Goal: Navigation & Orientation: Find specific page/section

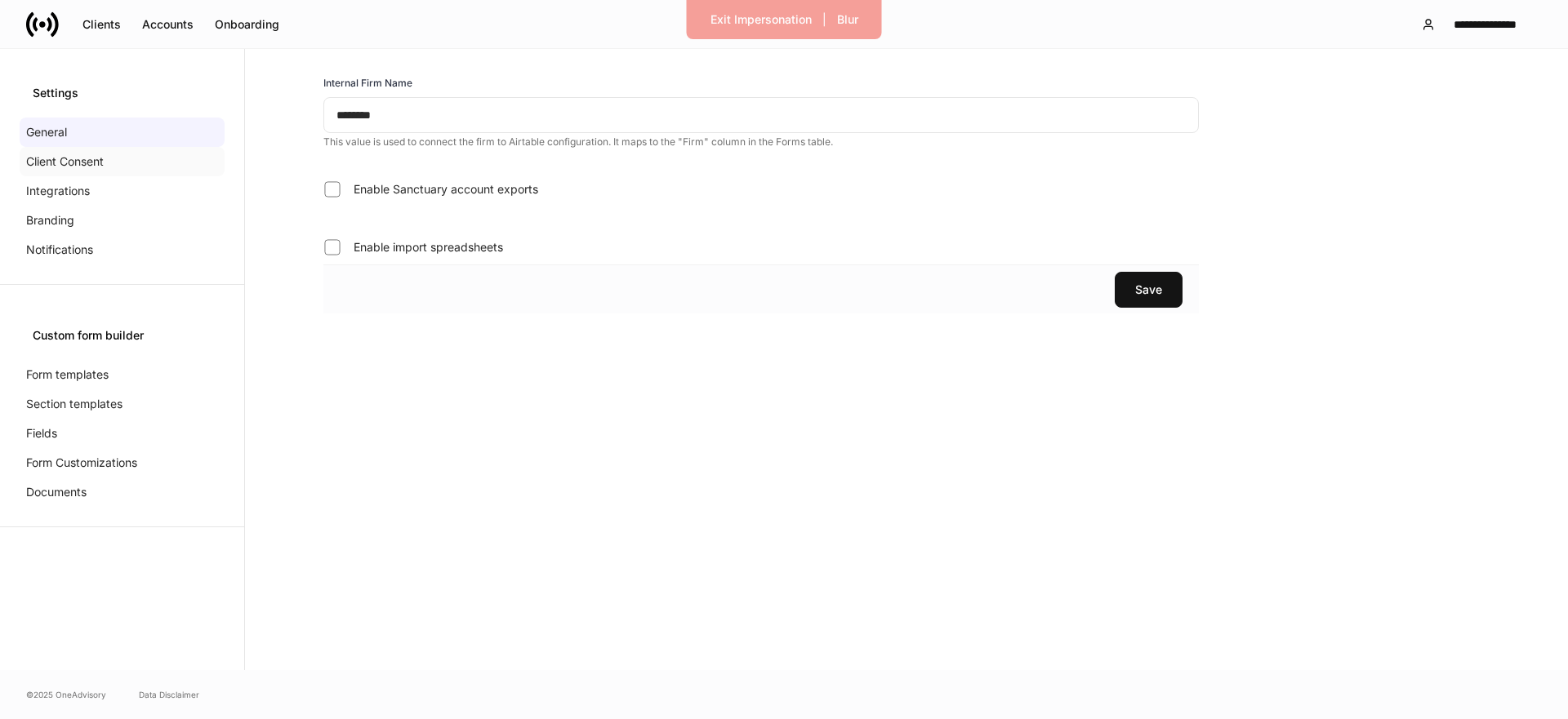
click at [155, 165] on div "Client Consent" at bounding box center [122, 162] width 205 height 30
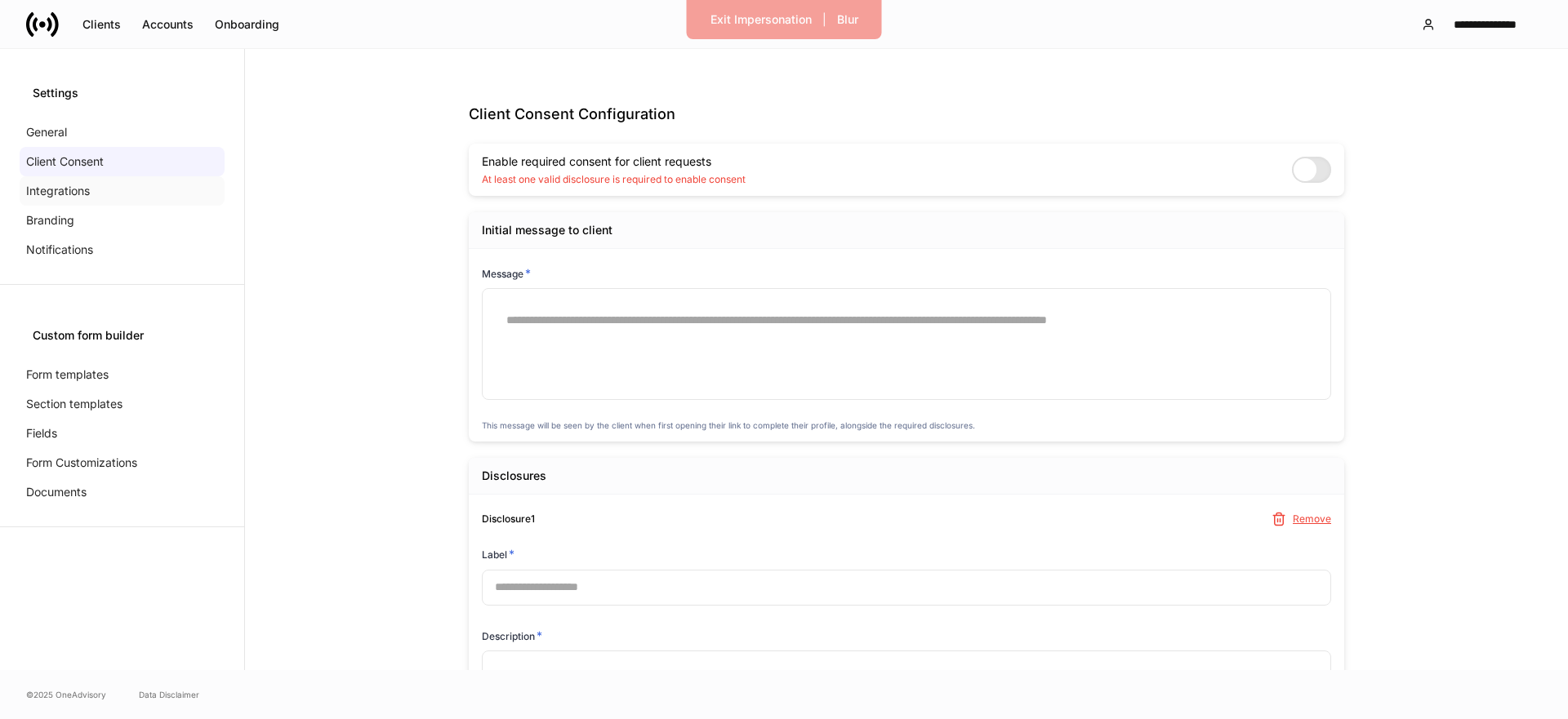
click at [111, 192] on div "Integrations" at bounding box center [122, 191] width 205 height 30
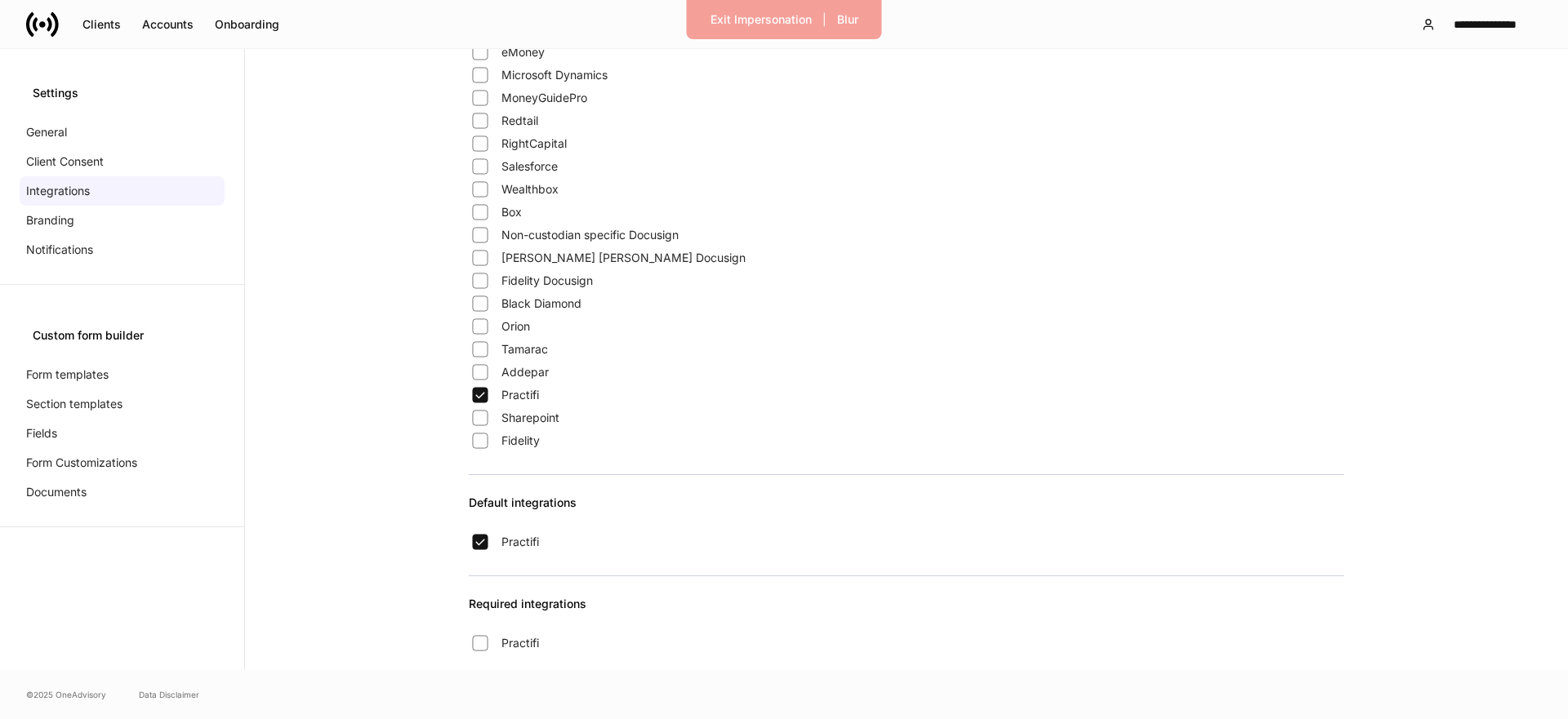
scroll to position [298, 0]
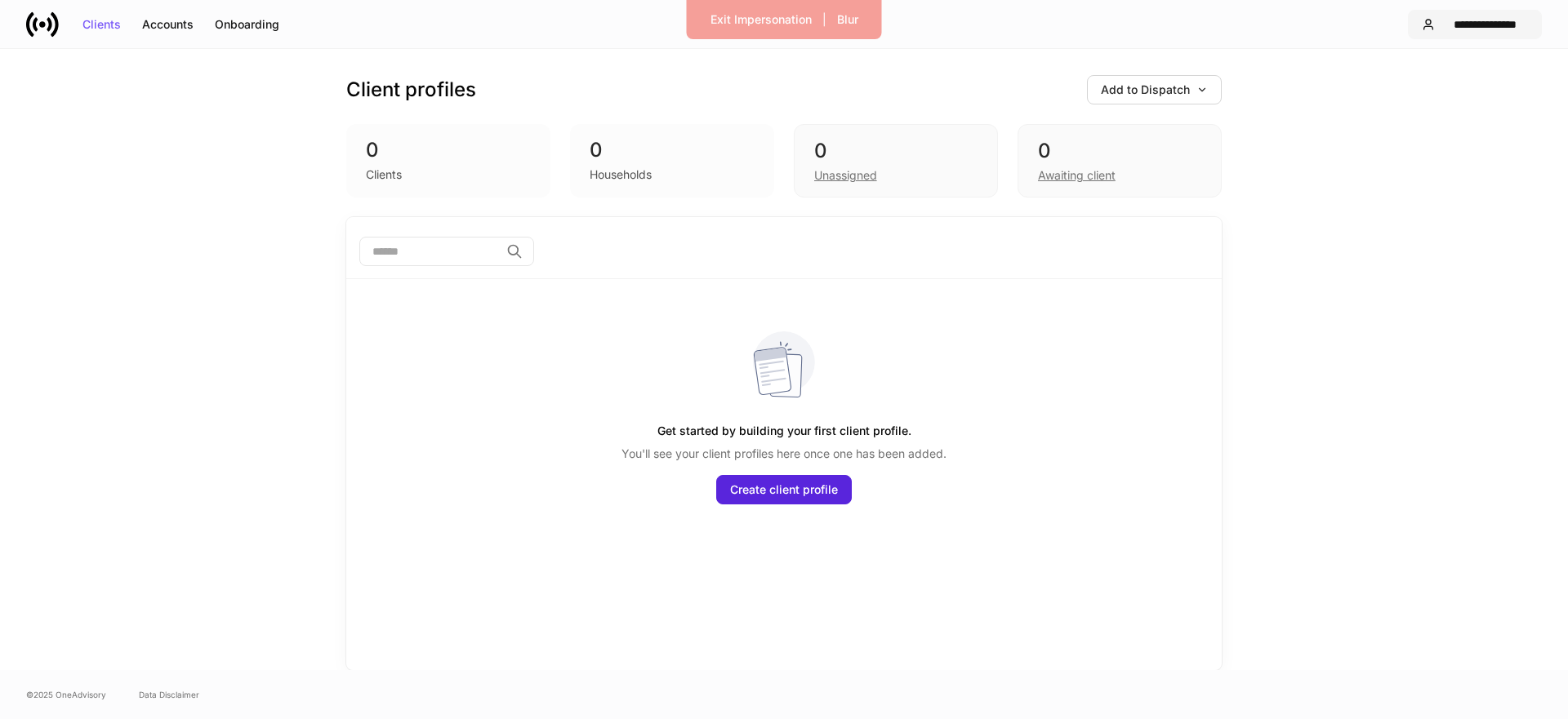
click at [1446, 29] on div "**********" at bounding box center [1484, 25] width 87 height 12
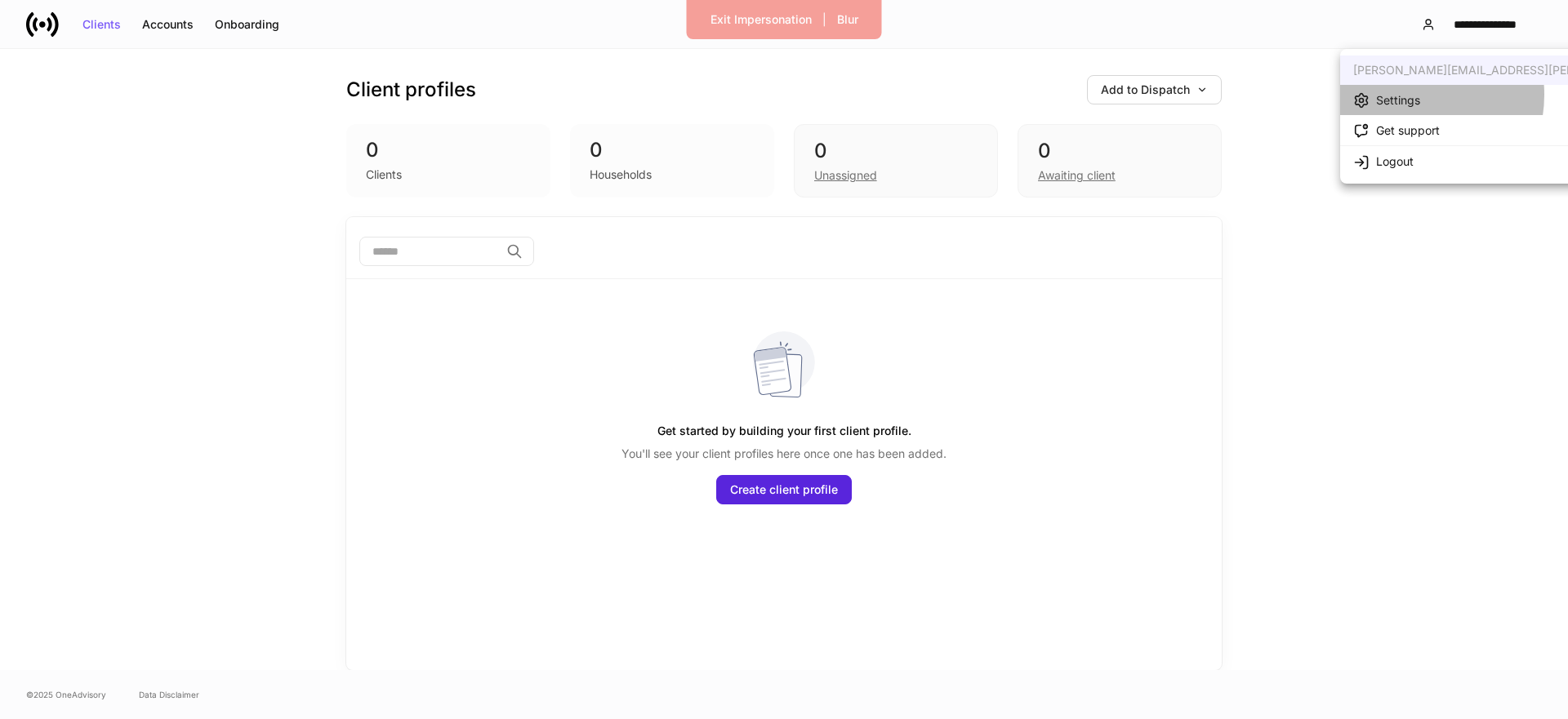
click at [1404, 95] on div "Settings" at bounding box center [1398, 100] width 44 height 17
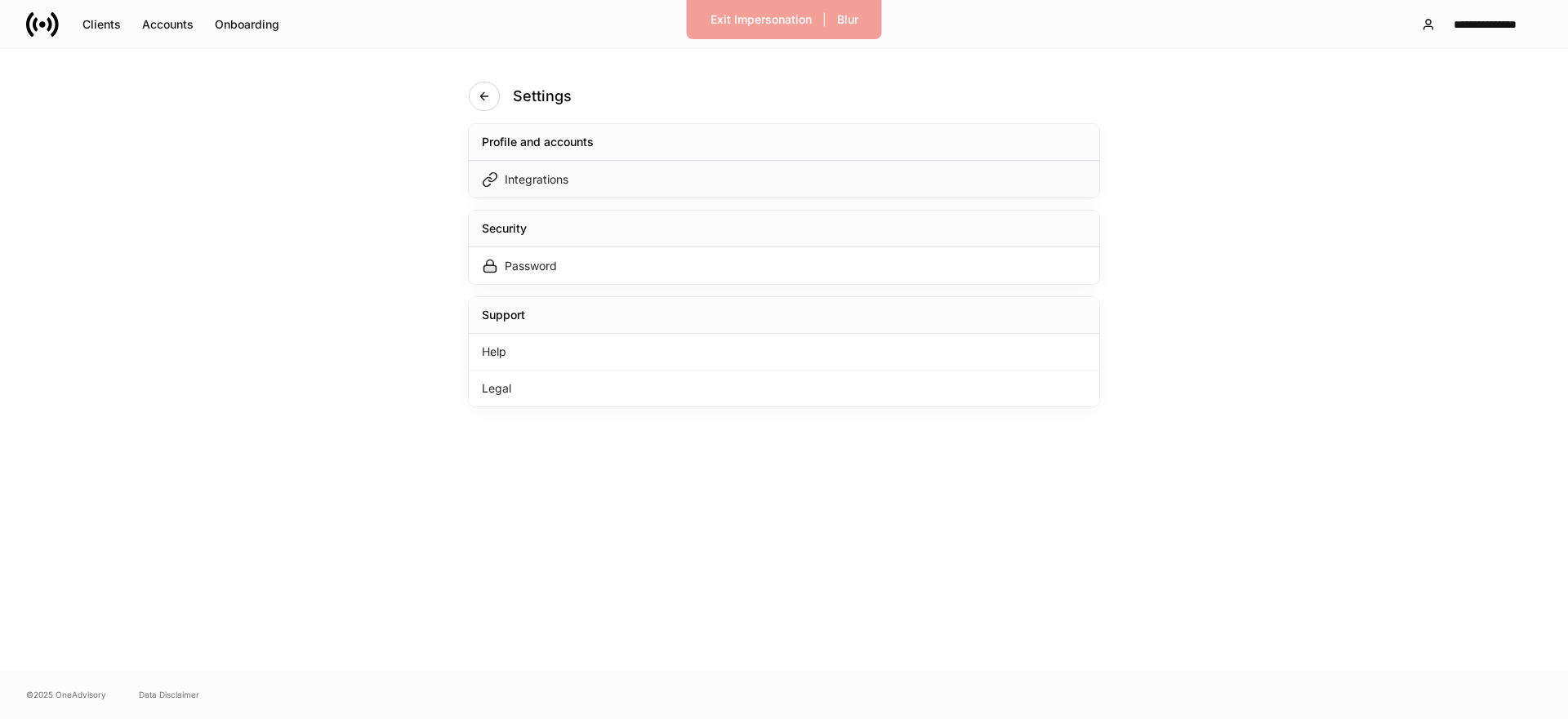
click at [629, 183] on div "Integrations" at bounding box center [784, 178] width 631 height 36
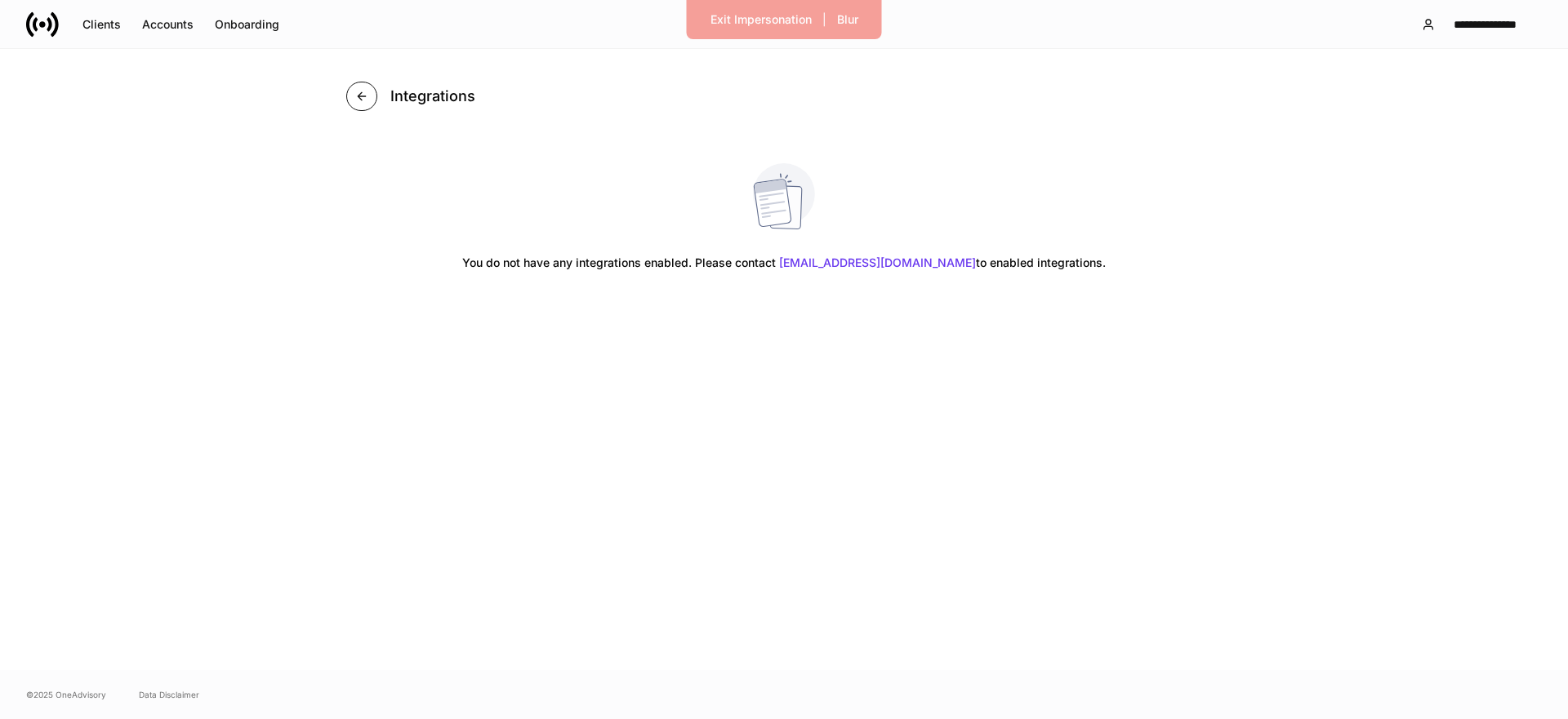
click at [376, 94] on button "button" at bounding box center [361, 97] width 31 height 30
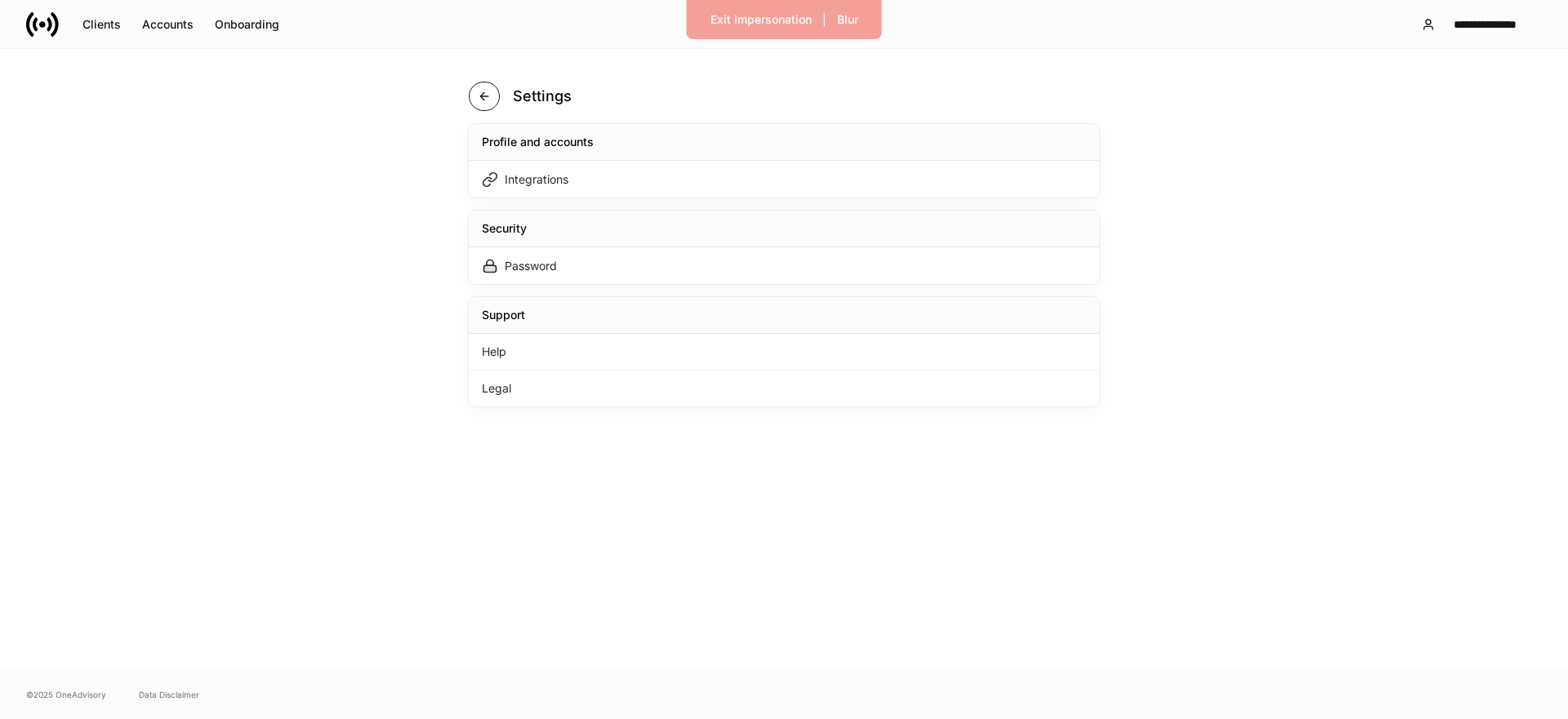
click at [483, 97] on icon "button" at bounding box center [483, 96] width 7 height 7
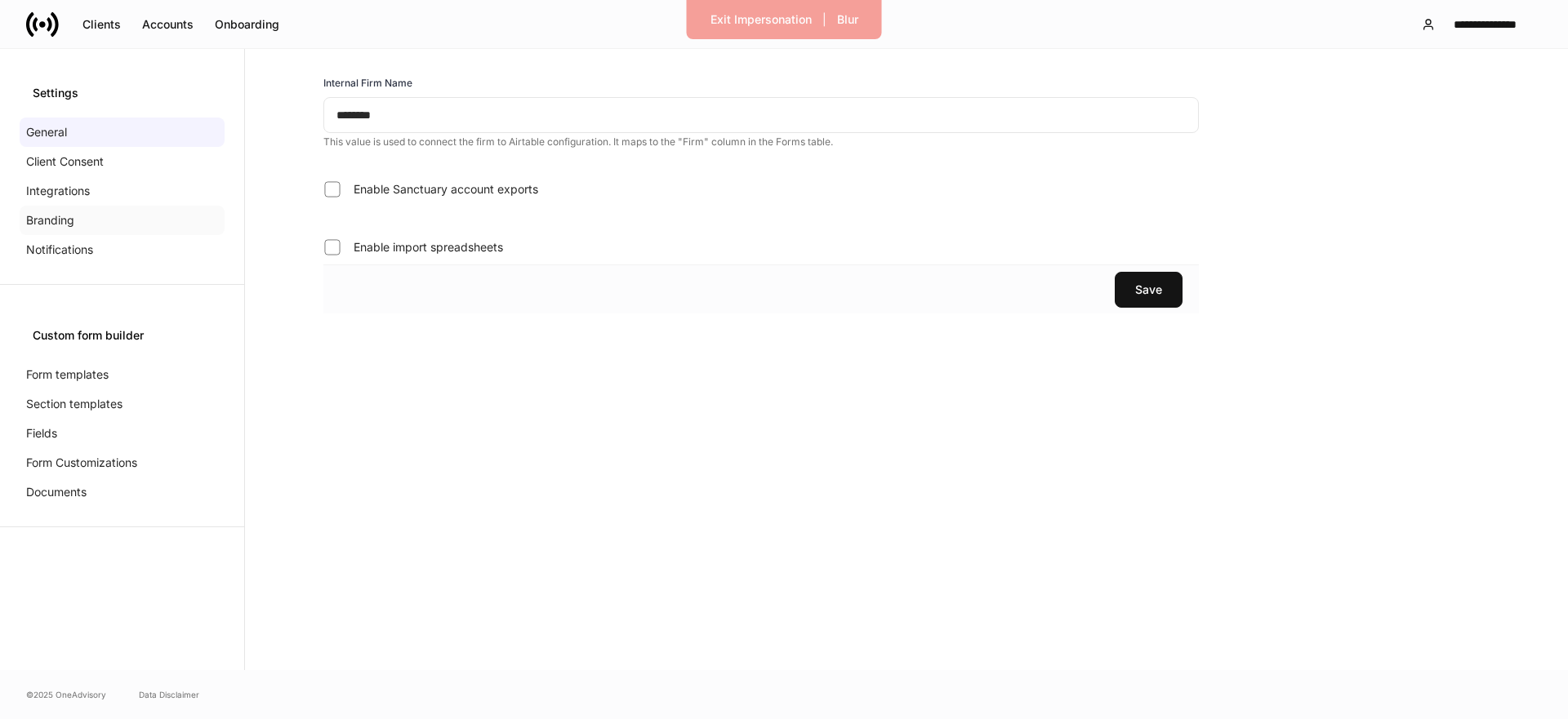
click at [58, 206] on div "Branding" at bounding box center [122, 221] width 205 height 30
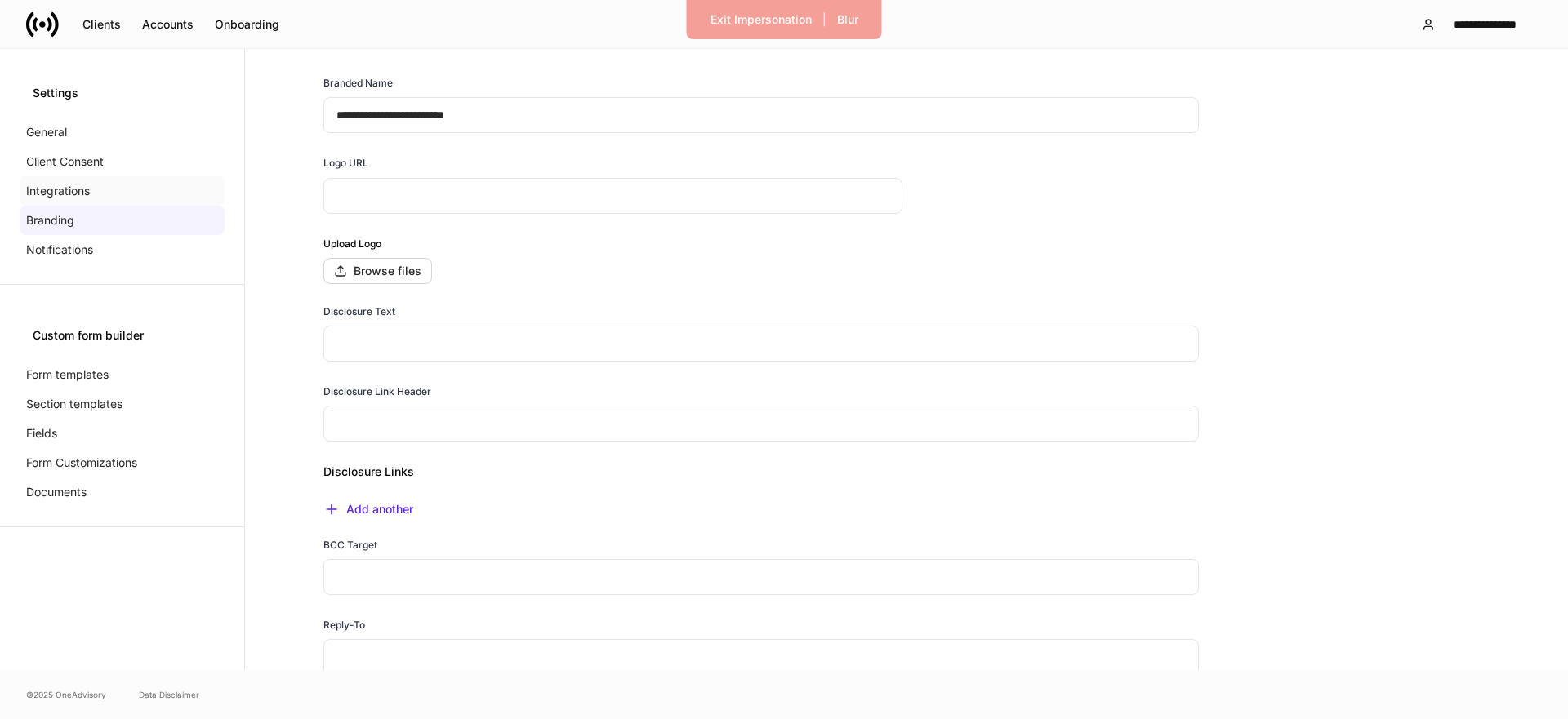
click at [60, 190] on p "Integrations" at bounding box center [58, 191] width 64 height 17
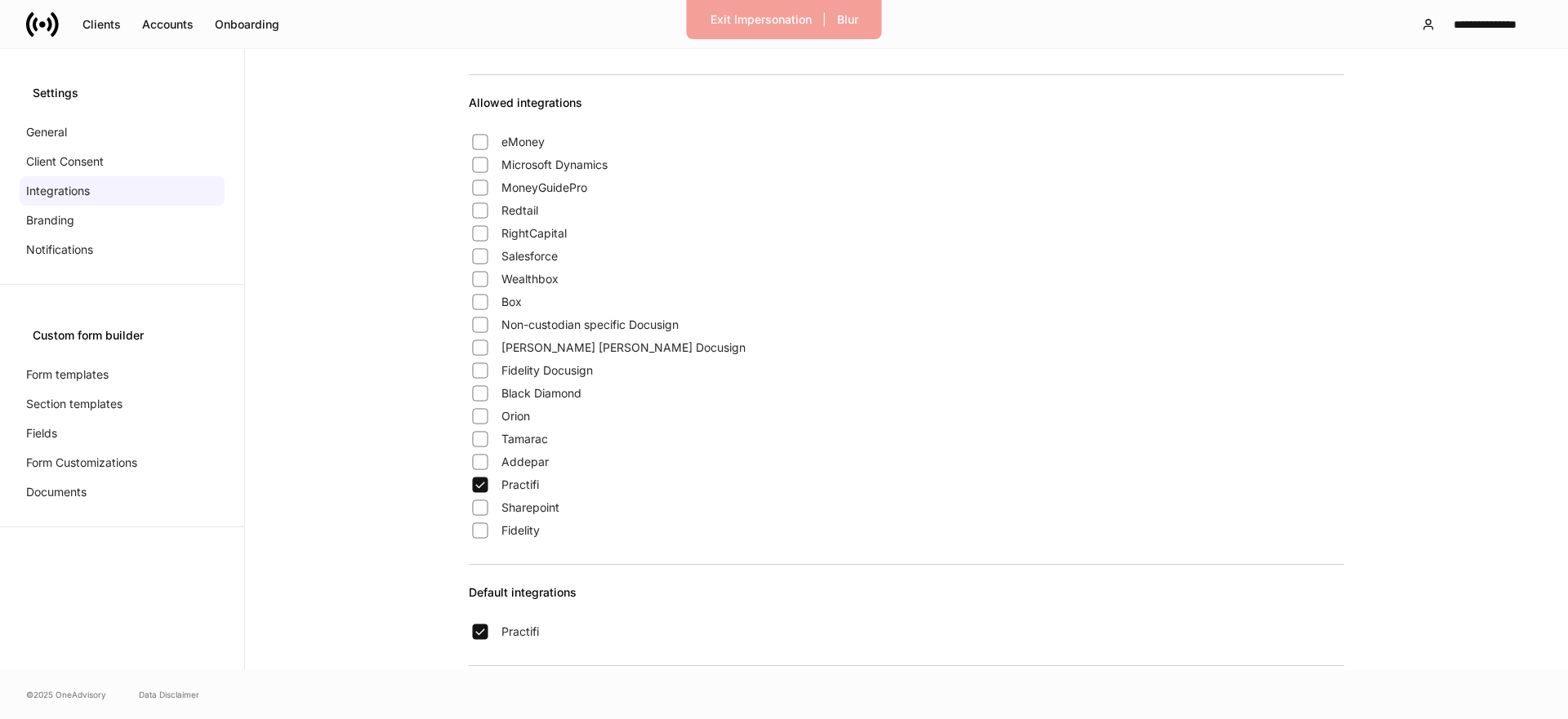
scroll to position [298, 0]
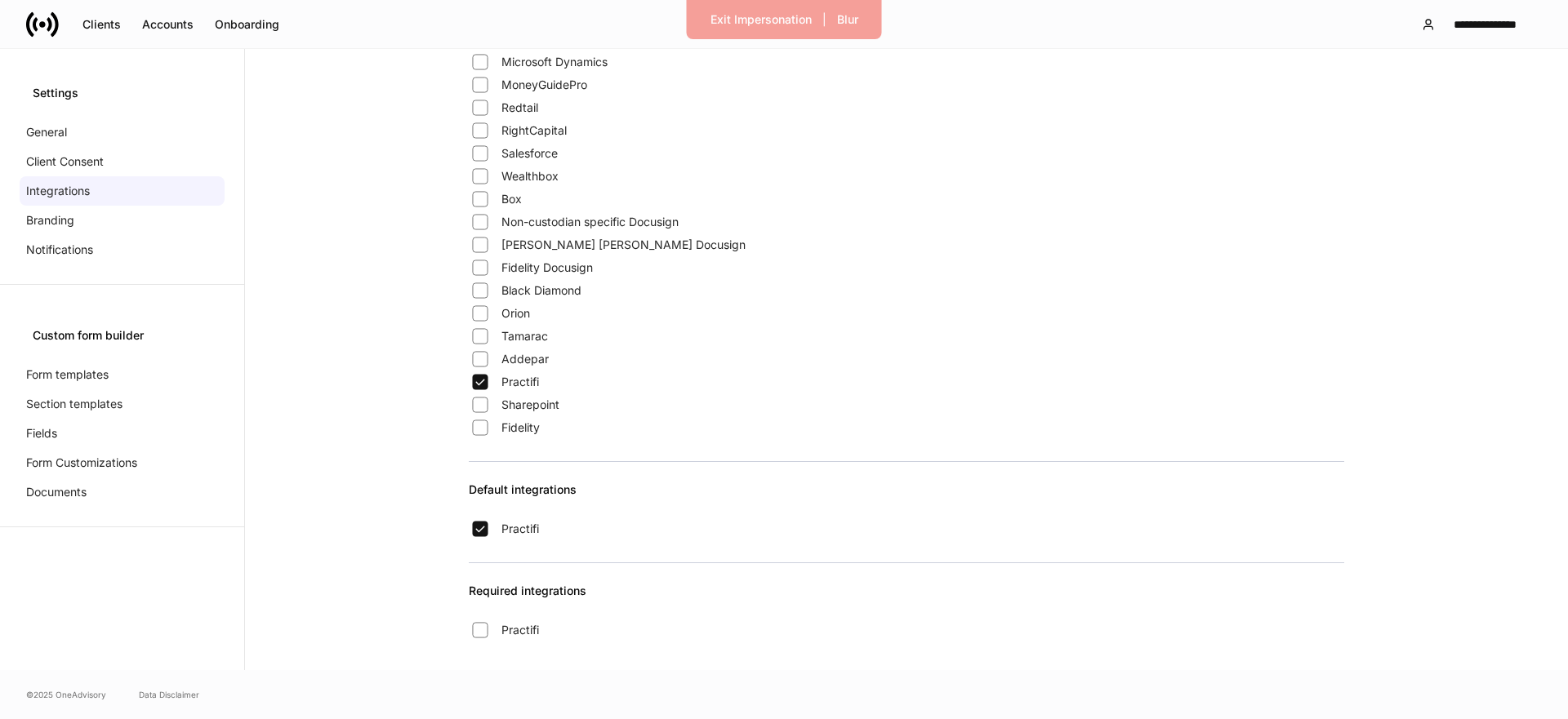
click at [6, 119] on div "Settings General Client Consent Integrations Branding Notifications" at bounding box center [122, 166] width 244 height 235
click at [87, 22] on div "Clients" at bounding box center [102, 25] width 38 height 12
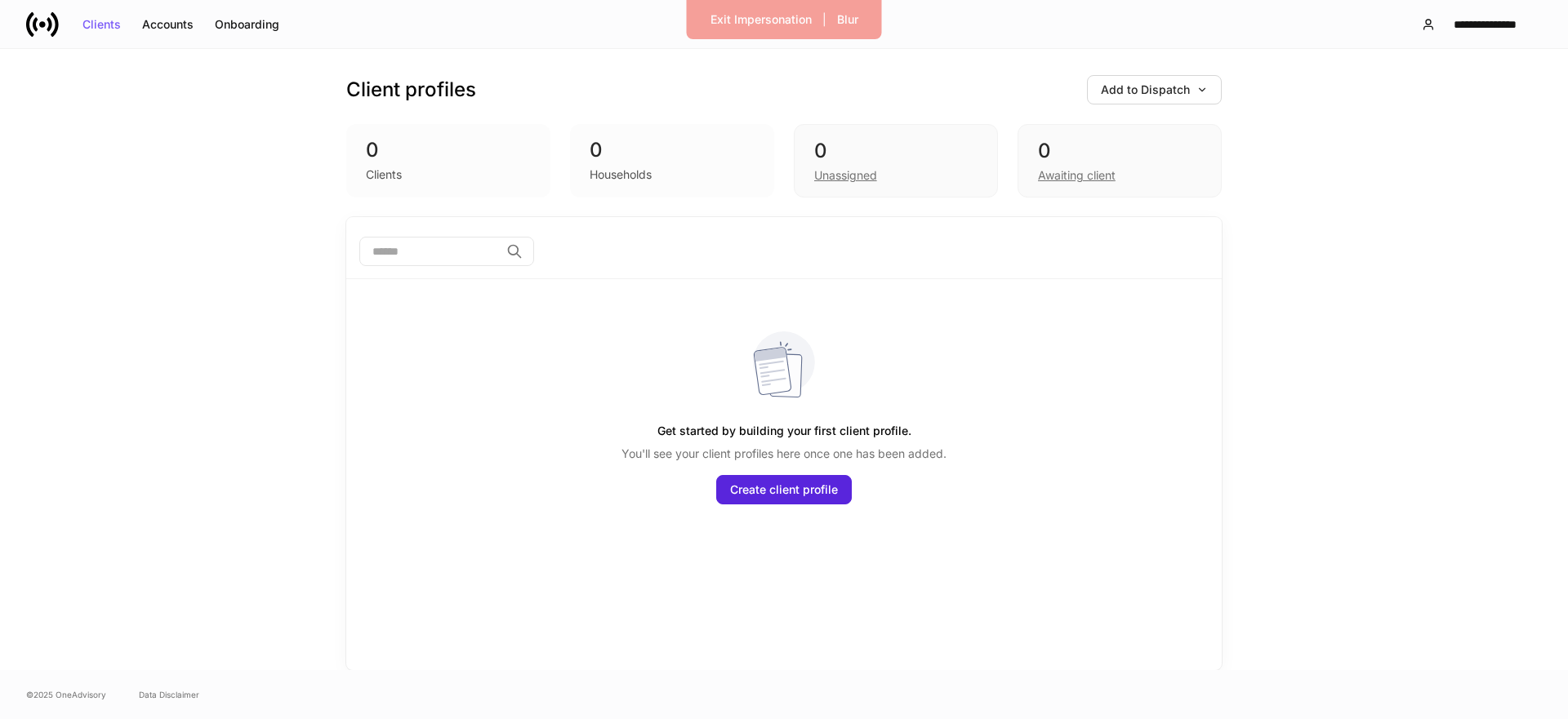
click at [1351, 166] on div "Client profiles Add to Dispatch 0 Clients 0 Households 0 Unassigned 0 Awaiting …" at bounding box center [784, 360] width 1568 height 621
